Goal: Task Accomplishment & Management: Manage account settings

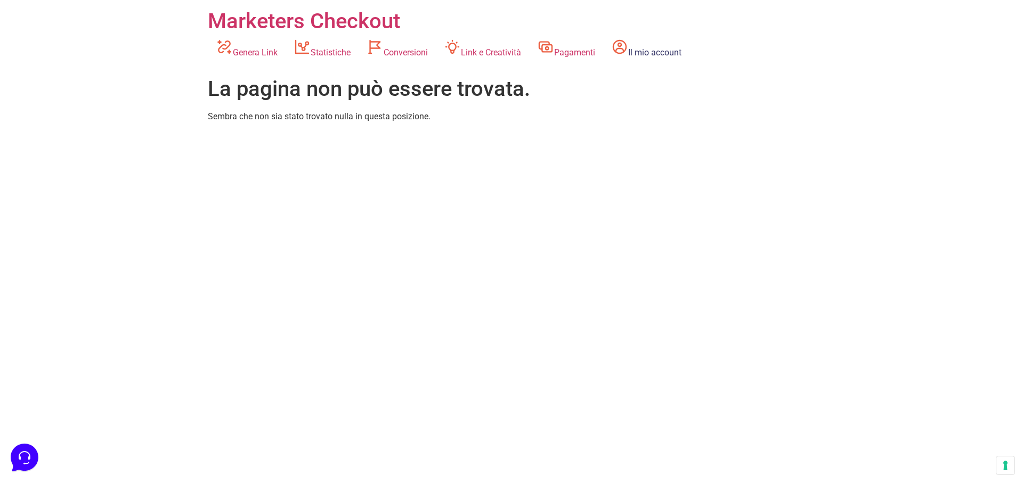
click at [683, 53] on link "Il mio account" at bounding box center [646, 48] width 86 height 29
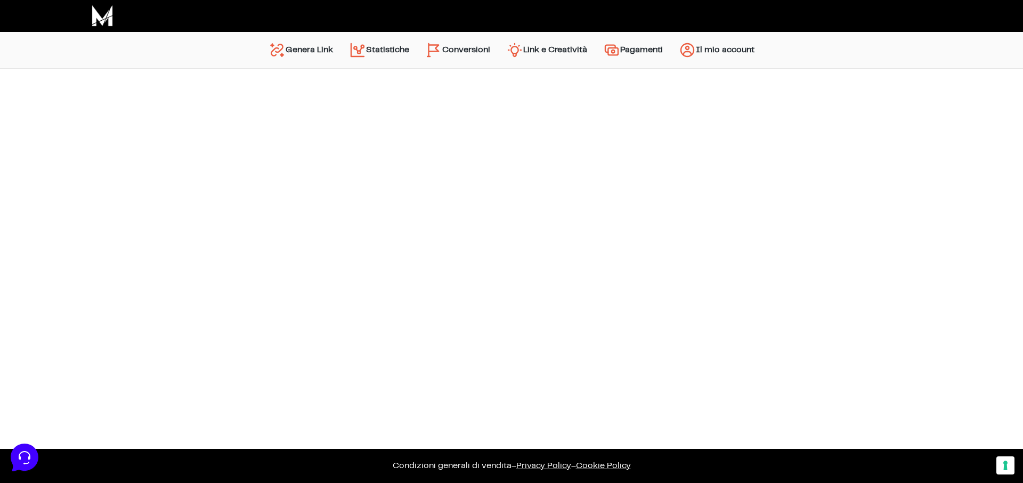
click at [291, 46] on link "Genera Link" at bounding box center [300, 50] width 80 height 26
